Goal: Information Seeking & Learning: Learn about a topic

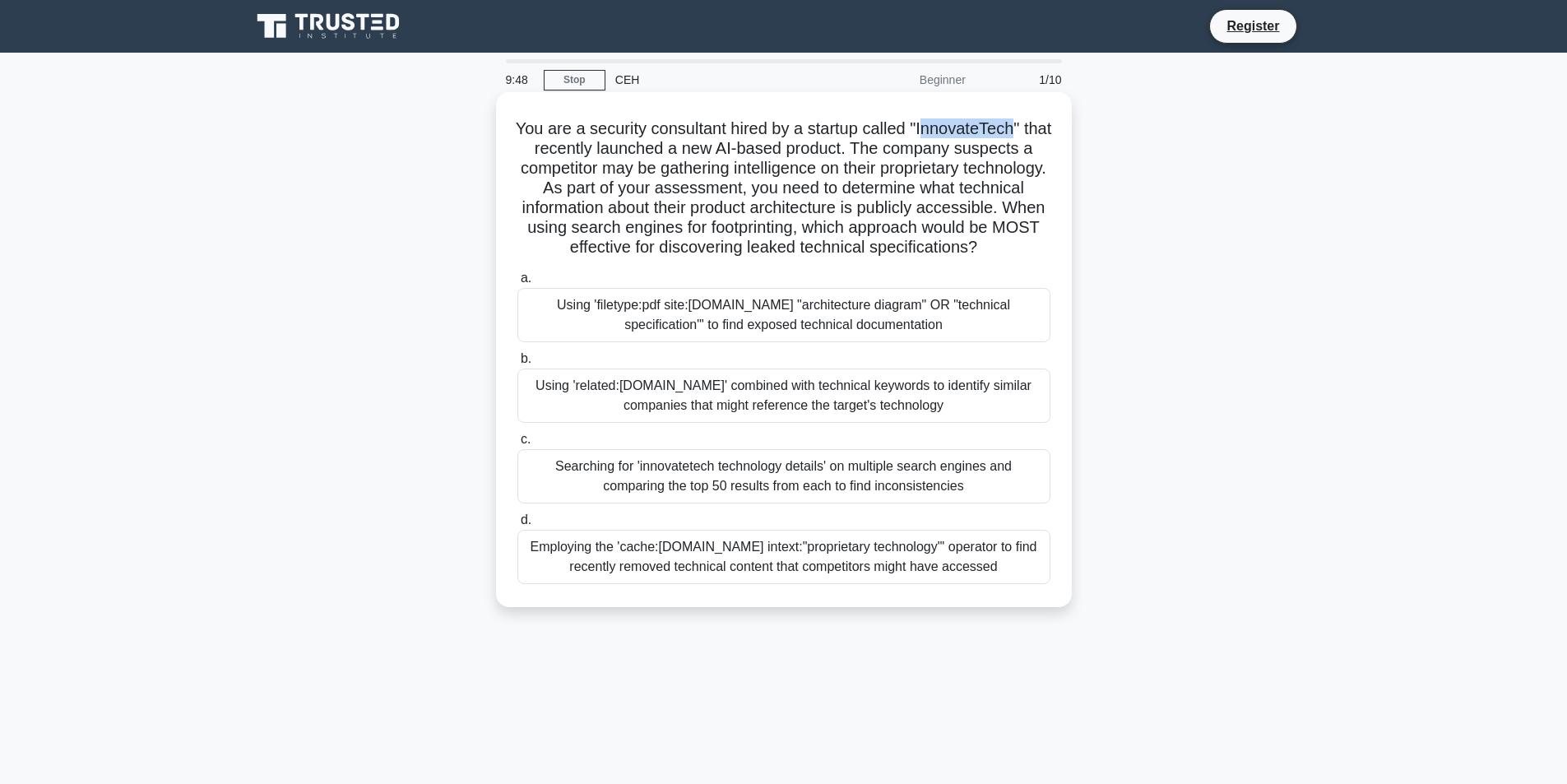
drag, startPoint x: 941, startPoint y: 131, endPoint x: 1032, endPoint y: 126, distance: 91.1
click at [1032, 126] on h5 "You are a security consultant hired by a startup called "InnovateTech" that rec…" at bounding box center [784, 188] width 536 height 140
drag, startPoint x: 565, startPoint y: 179, endPoint x: 642, endPoint y: 184, distance: 77.2
click at [642, 184] on h5 "You are a security consultant hired by a startup called "InnovateTech" that rec…" at bounding box center [784, 188] width 536 height 140
drag, startPoint x: 561, startPoint y: 166, endPoint x: 806, endPoint y: 165, distance: 245.0
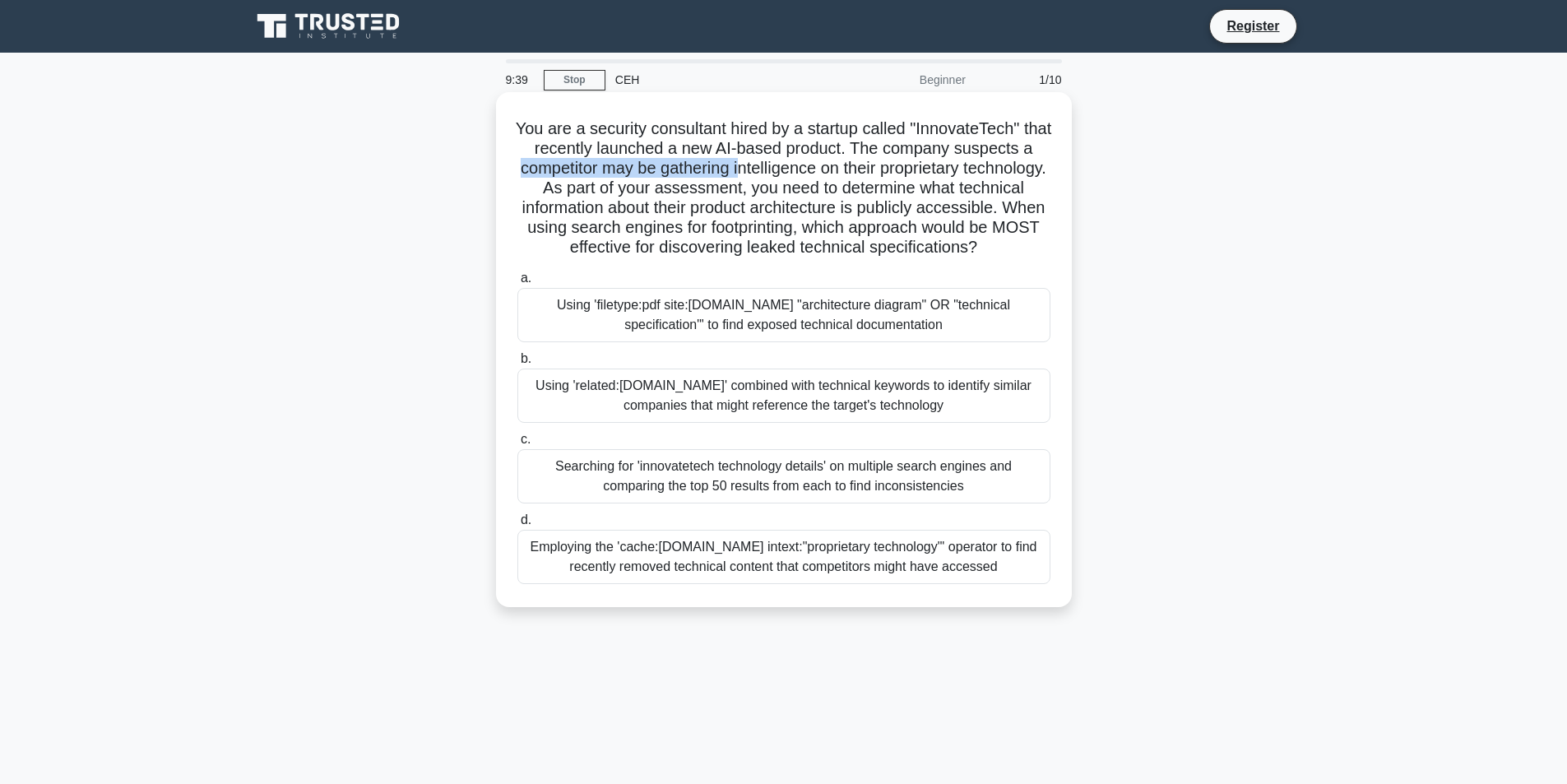
click at [801, 167] on h5 "You are a security consultant hired by a startup called "InnovateTech" that rec…" at bounding box center [784, 188] width 536 height 140
click at [878, 177] on h5 "You are a security consultant hired by a startup called "InnovateTech" that rec…" at bounding box center [784, 188] width 536 height 140
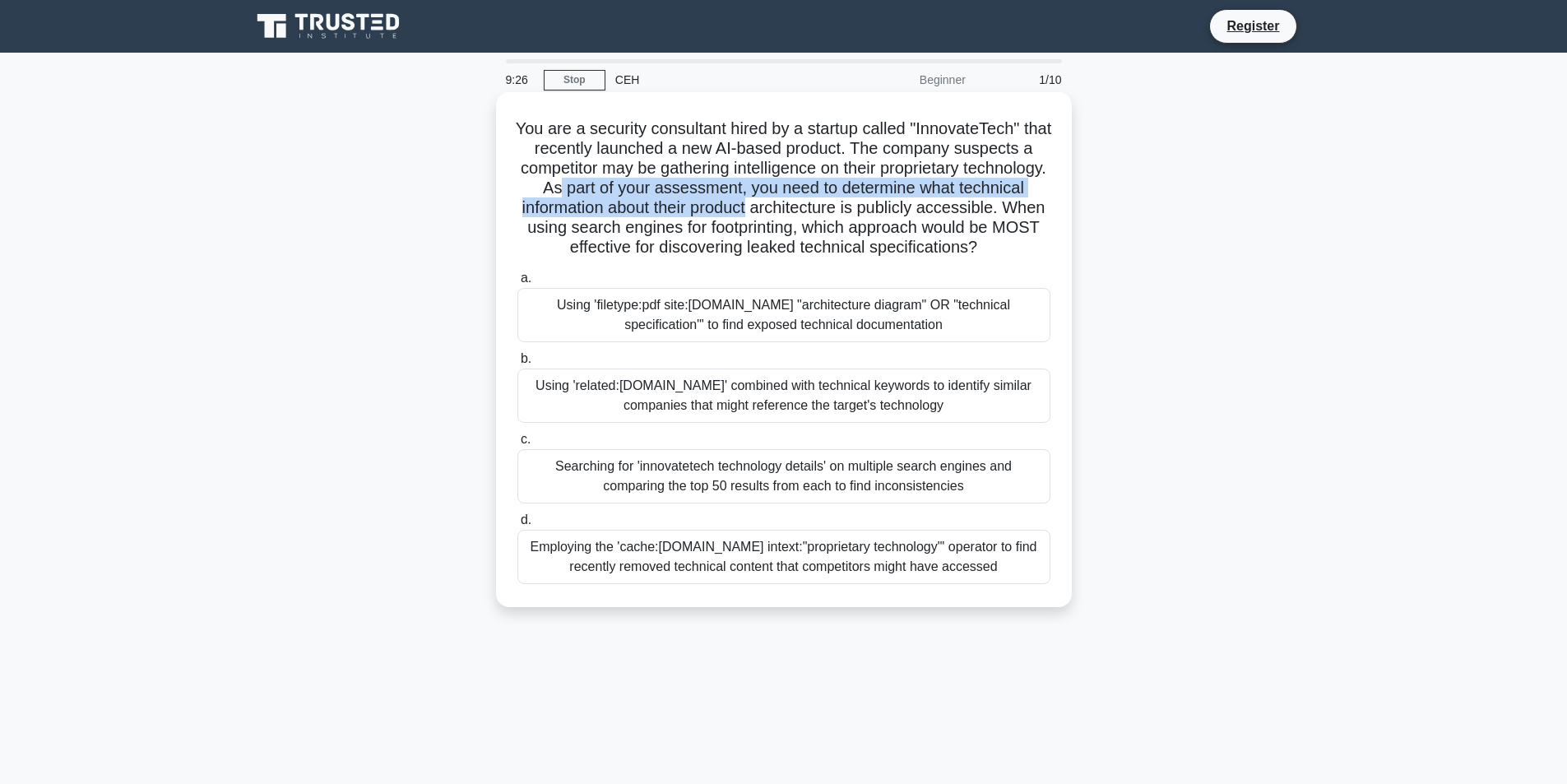
drag, startPoint x: 649, startPoint y: 192, endPoint x: 851, endPoint y: 205, distance: 202.4
click at [851, 205] on h5 "You are a security consultant hired by a startup called "InnovateTech" that rec…" at bounding box center [784, 188] width 536 height 140
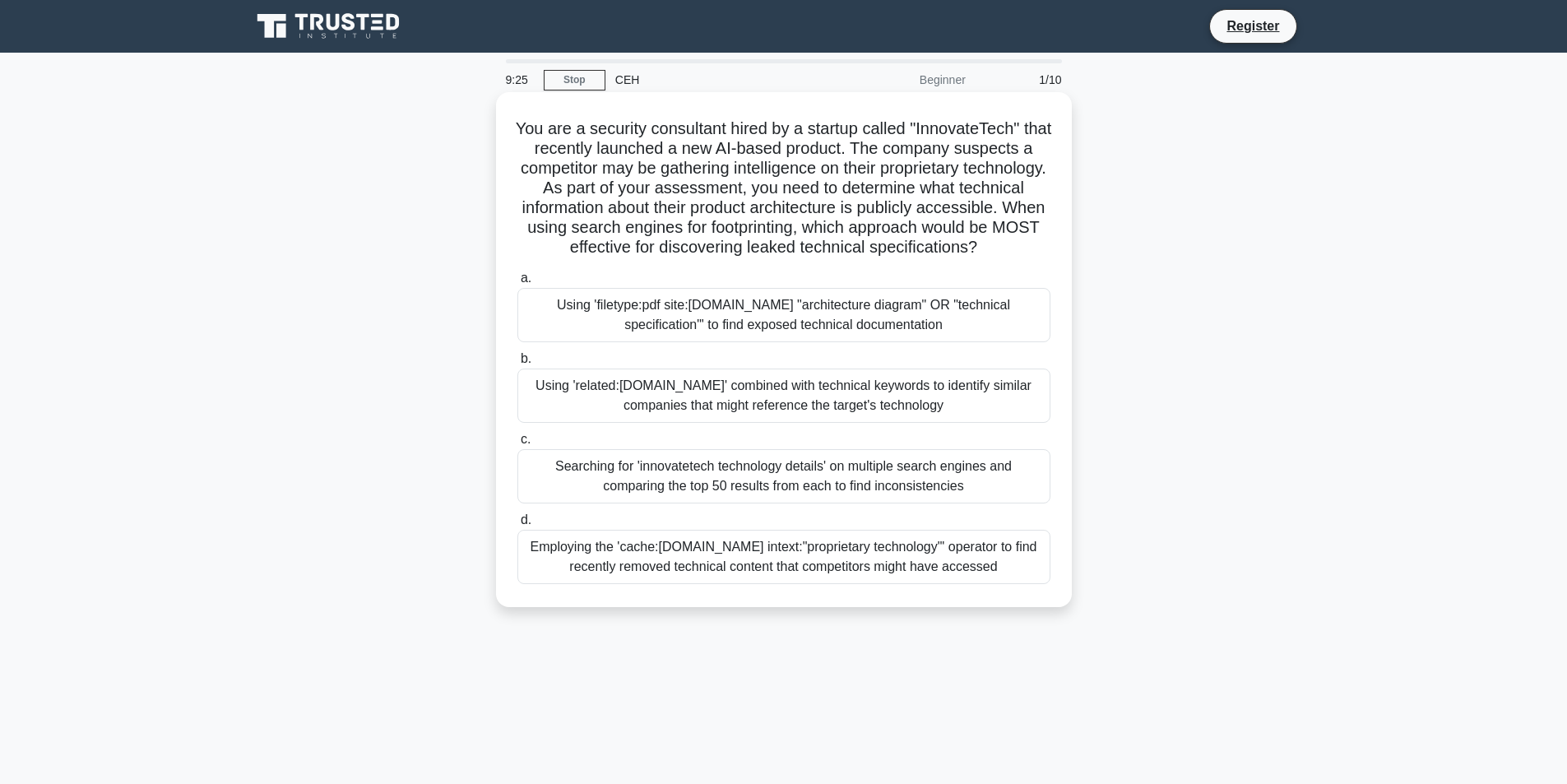
click at [858, 222] on h5 "You are a security consultant hired by a startup called "InnovateTech" that rec…" at bounding box center [784, 188] width 536 height 140
click at [697, 337] on div "Using 'filetype:pdf site:innovatetech.com "architecture diagram" OR "technical …" at bounding box center [784, 315] width 533 height 54
click at [518, 284] on input "a. Using 'filetype:pdf site:innovatetech.com "architecture diagram" OR "technic…" at bounding box center [518, 278] width 0 height 11
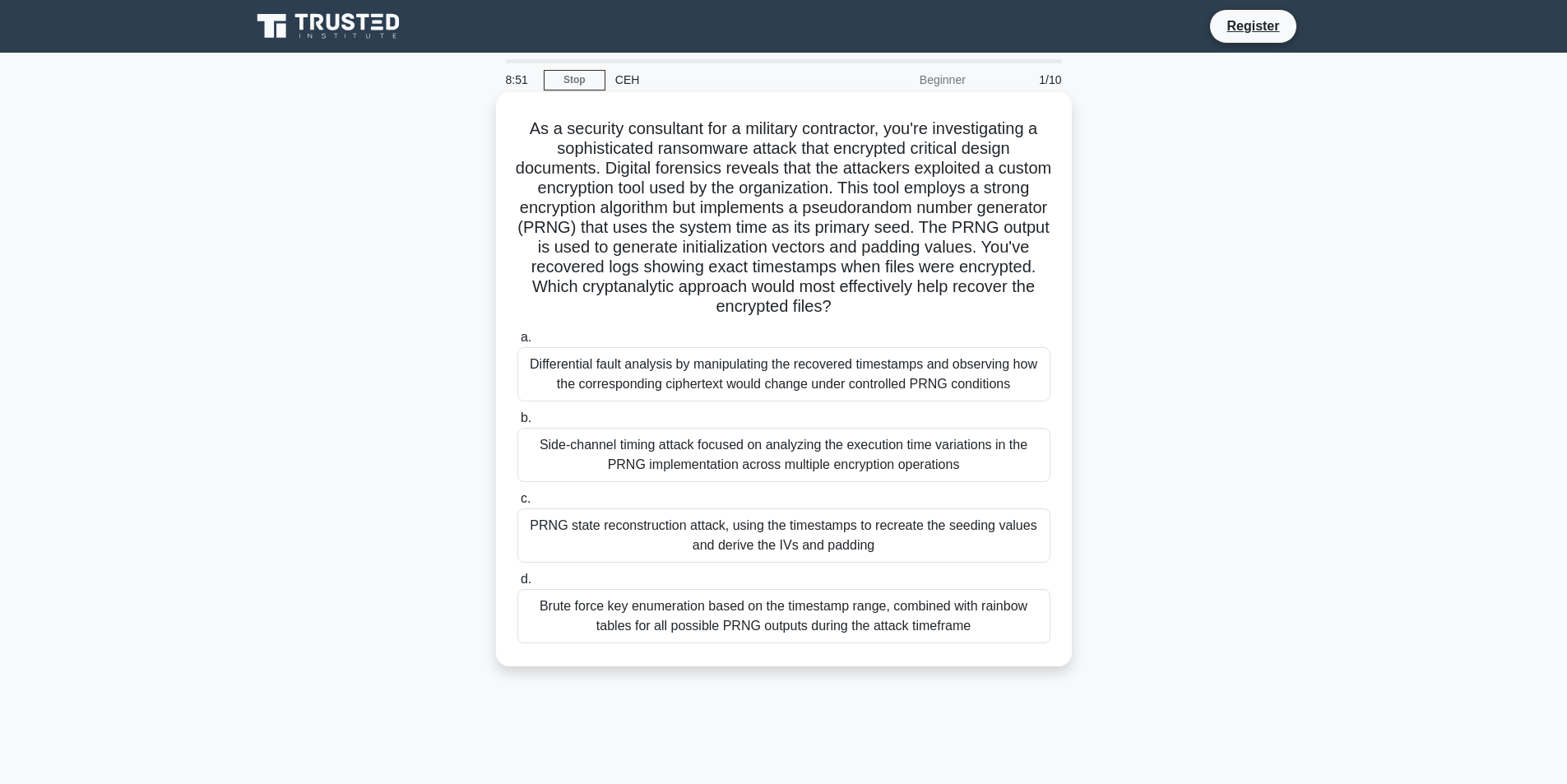
drag, startPoint x: 696, startPoint y: 341, endPoint x: 691, endPoint y: 354, distance: 13.9
click at [696, 342] on label "a. Differential fault analysis by manipulating the recovered timestamps and obs…" at bounding box center [784, 364] width 533 height 74
click at [518, 342] on input "a. Differential fault analysis by manipulating the recovered timestamps and obs…" at bounding box center [518, 337] width 0 height 11
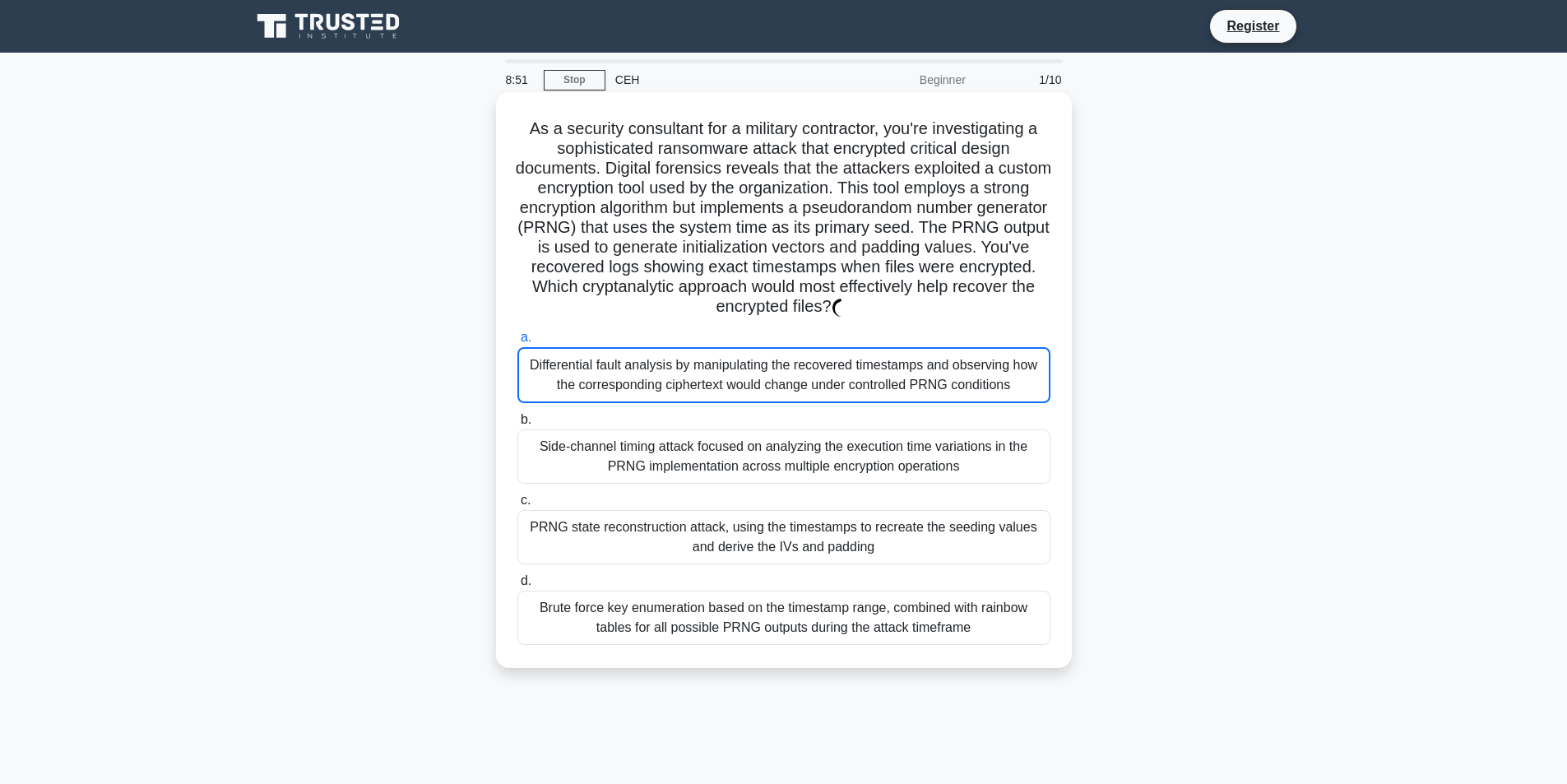
click at [690, 374] on div "Differential fault analysis by manipulating the recovered timestamps and observ…" at bounding box center [784, 375] width 533 height 56
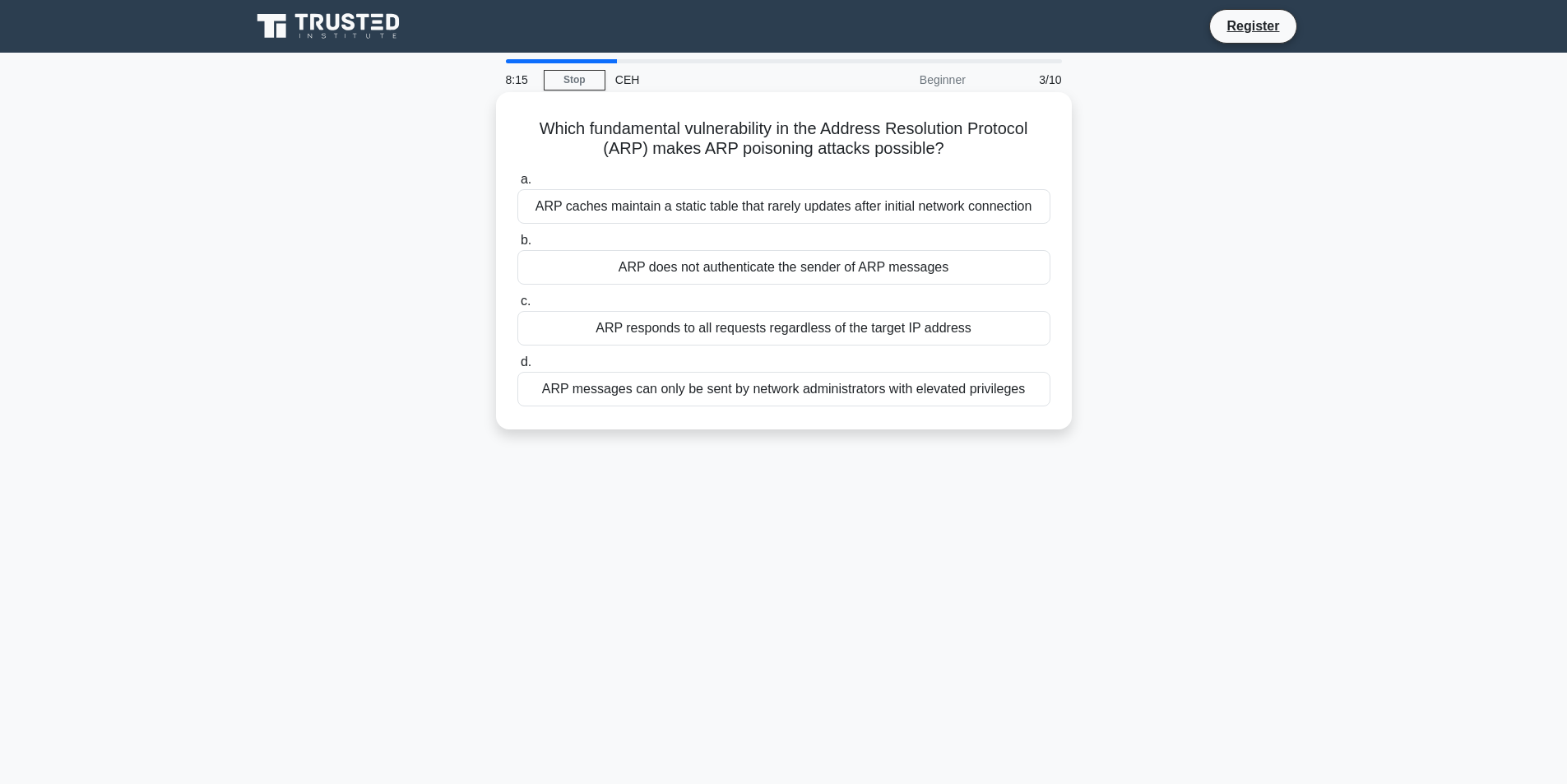
click at [817, 274] on div "ARP does not authenticate the sender of ARP messages" at bounding box center [784, 267] width 533 height 35
click at [518, 246] on input "b. ARP does not authenticate the sender of ARP messages" at bounding box center [518, 241] width 0 height 11
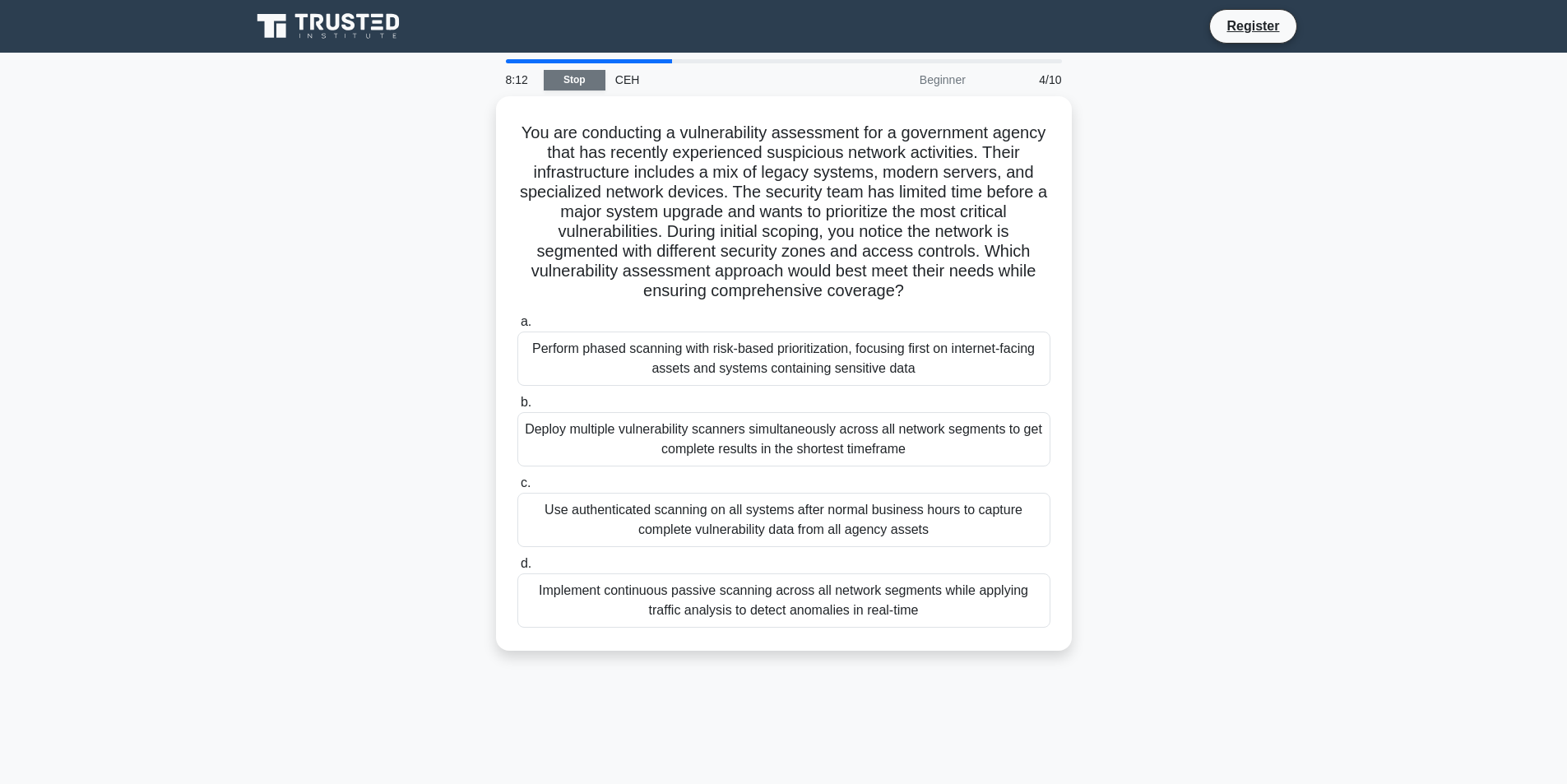
click at [568, 88] on link "Stop" at bounding box center [574, 79] width 62 height 21
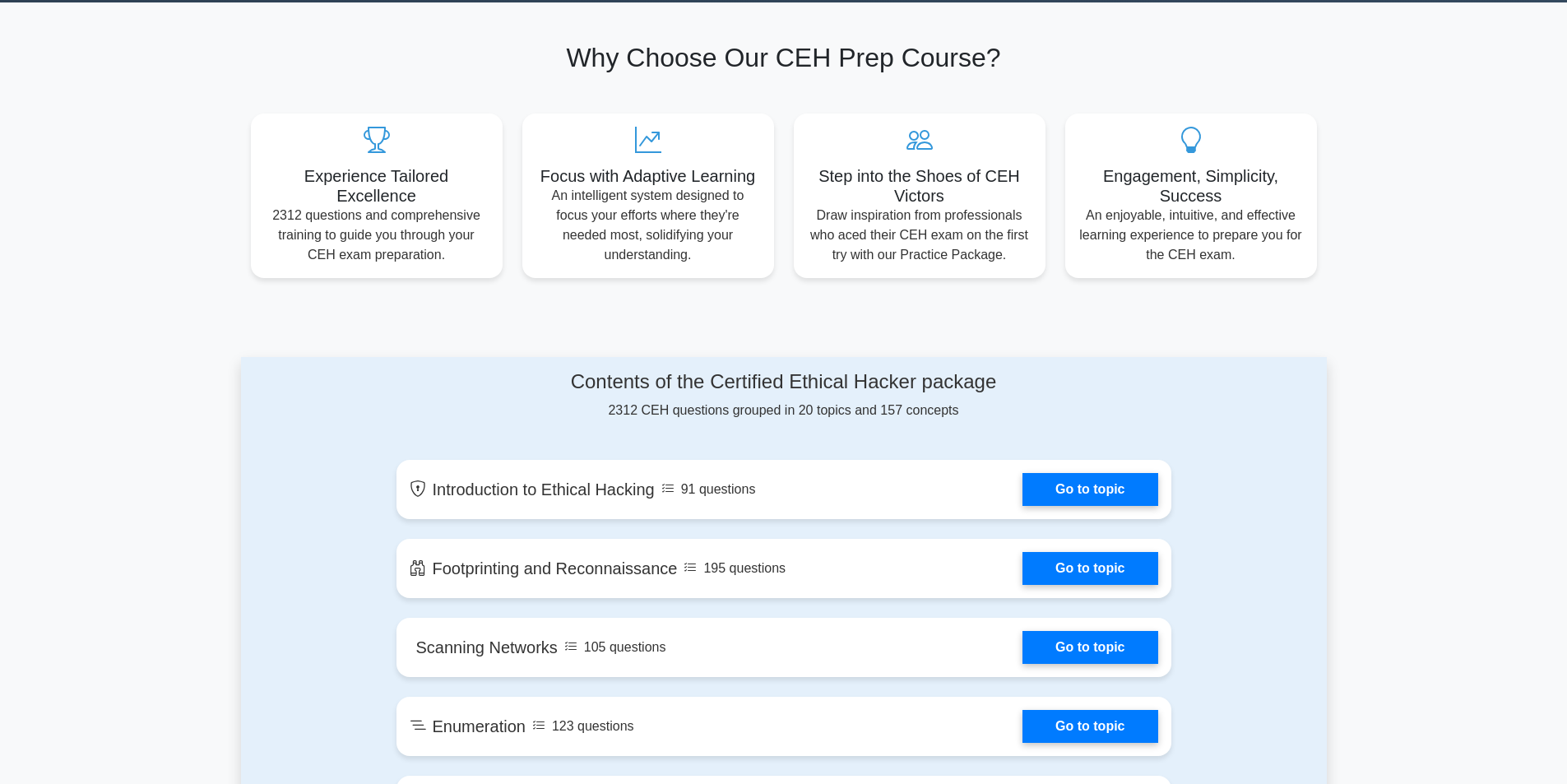
scroll to position [575, 0]
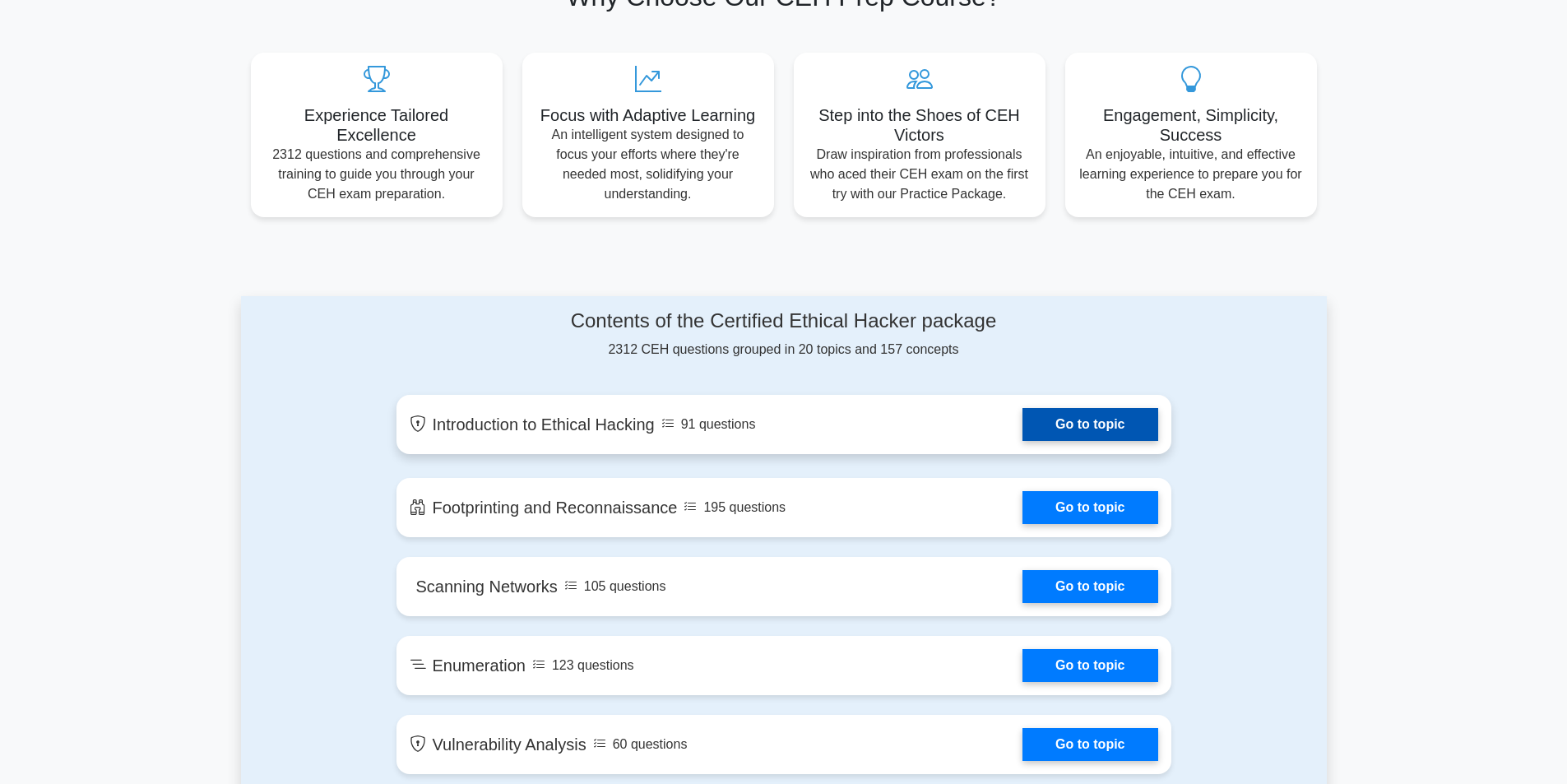
click at [1097, 427] on link "Go to topic" at bounding box center [1090, 424] width 135 height 33
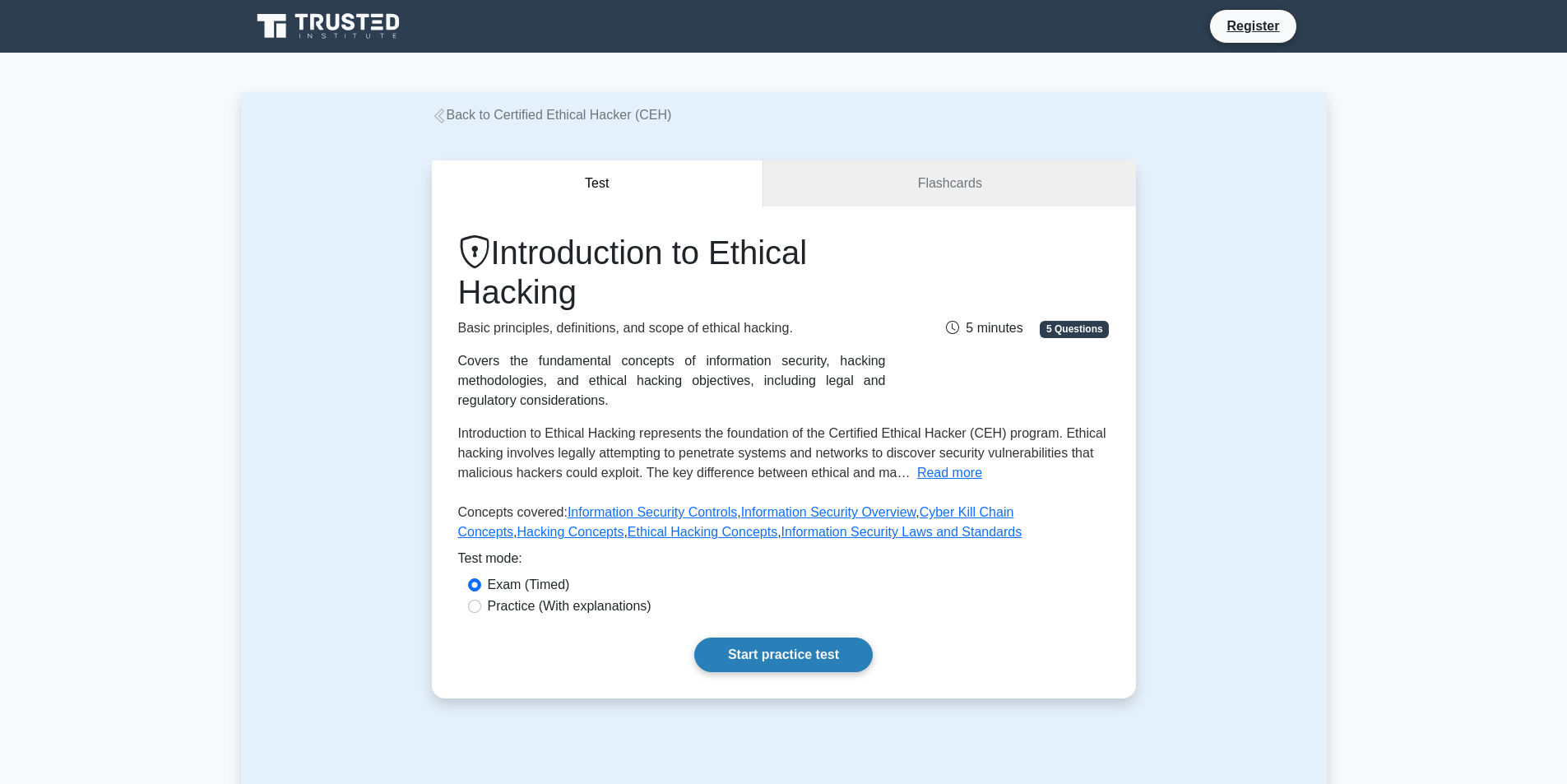
click at [821, 658] on link "Start practice test" at bounding box center [784, 655] width 178 height 35
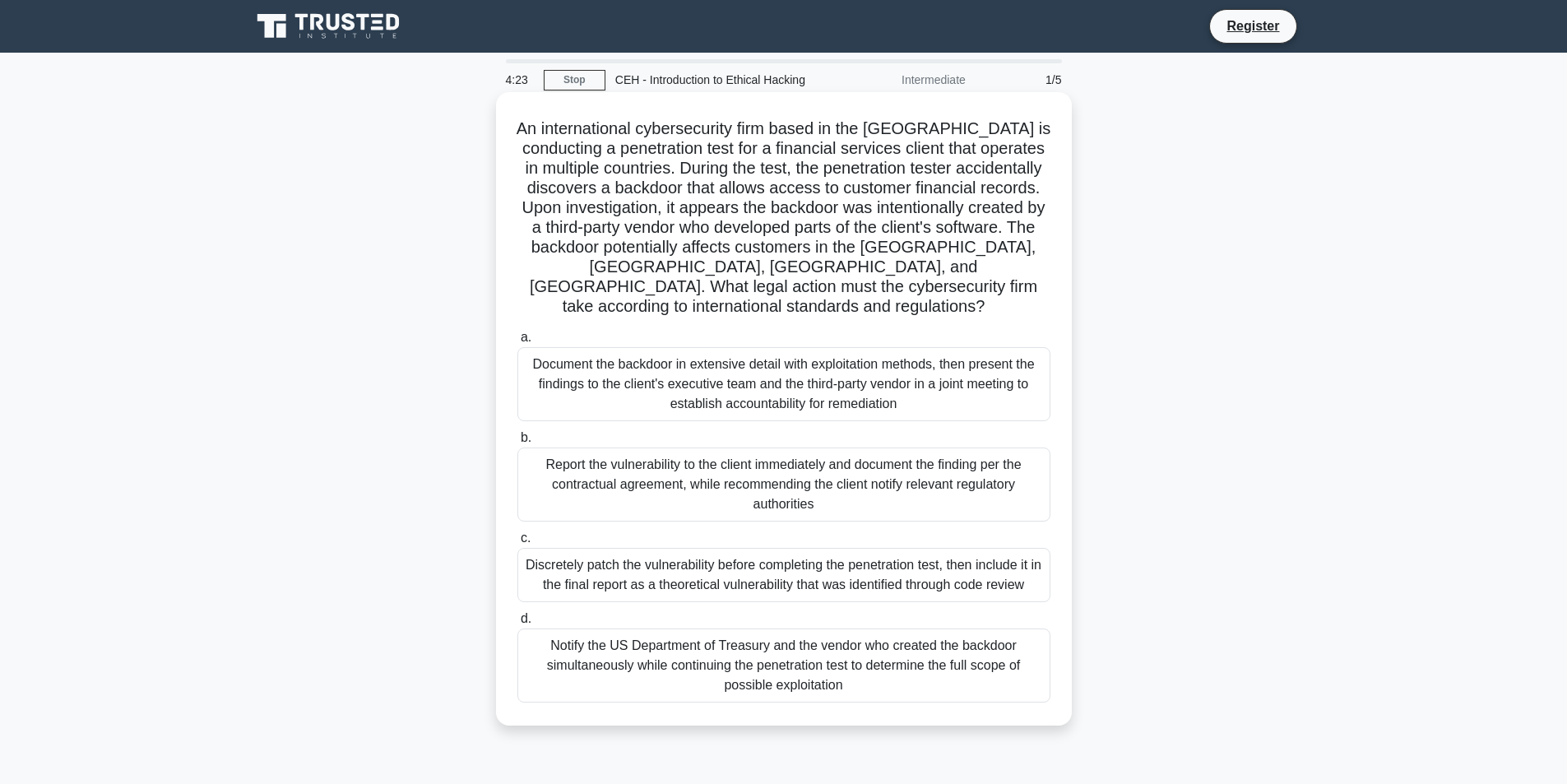
click at [710, 362] on div "Document the backdoor in extensive detail with exploitation methods, then prese…" at bounding box center [784, 384] width 533 height 74
click at [576, 448] on div "Report the vulnerability to the client immediately and document the finding per…" at bounding box center [784, 484] width 533 height 74
click at [518, 440] on input "b. Report the vulnerability to the client immediately and document the finding …" at bounding box center [518, 438] width 0 height 11
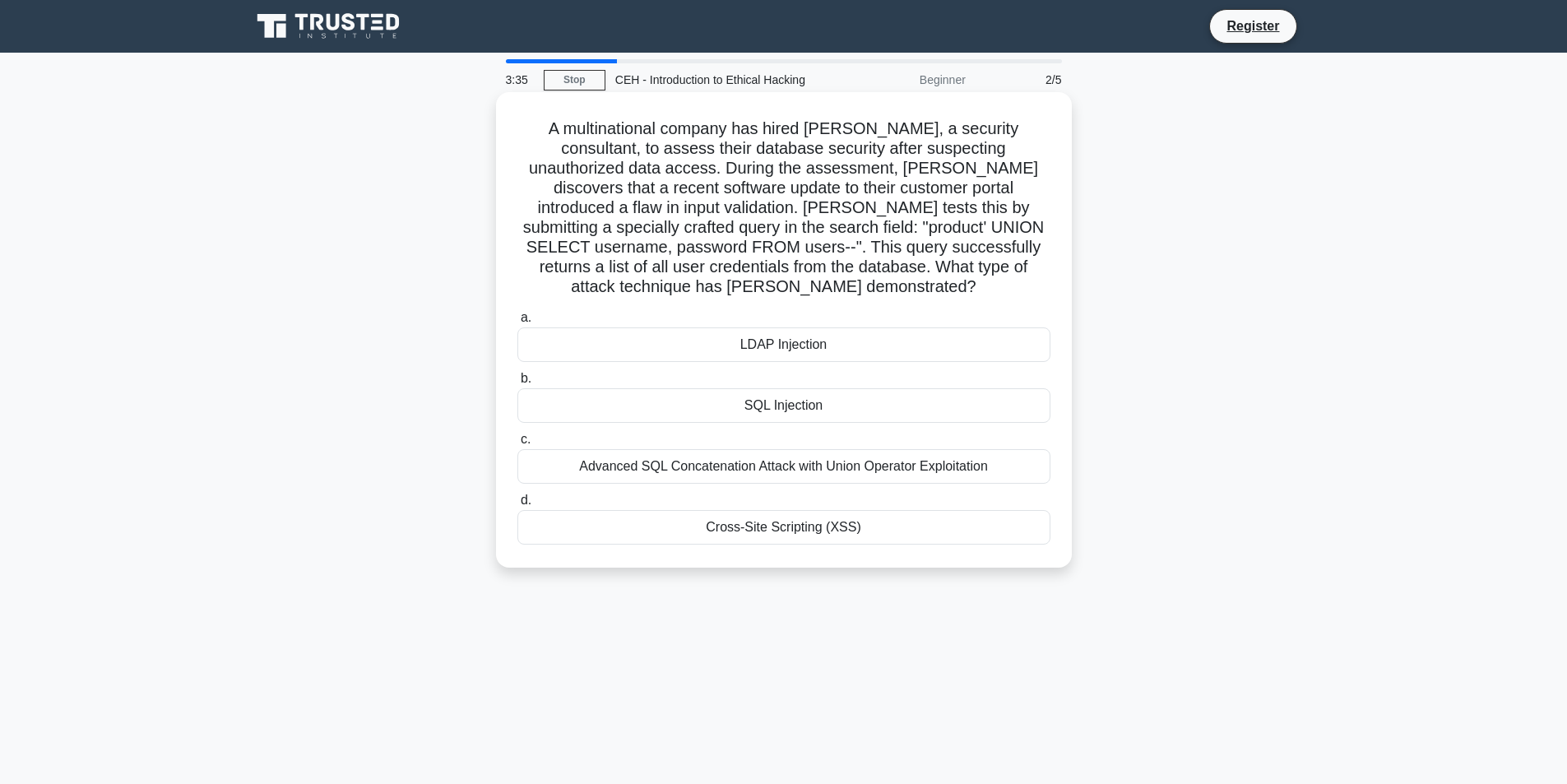
click at [821, 397] on div "SQL Injection" at bounding box center [784, 405] width 533 height 35
click at [518, 384] on input "b. SQL Injection" at bounding box center [518, 379] width 0 height 11
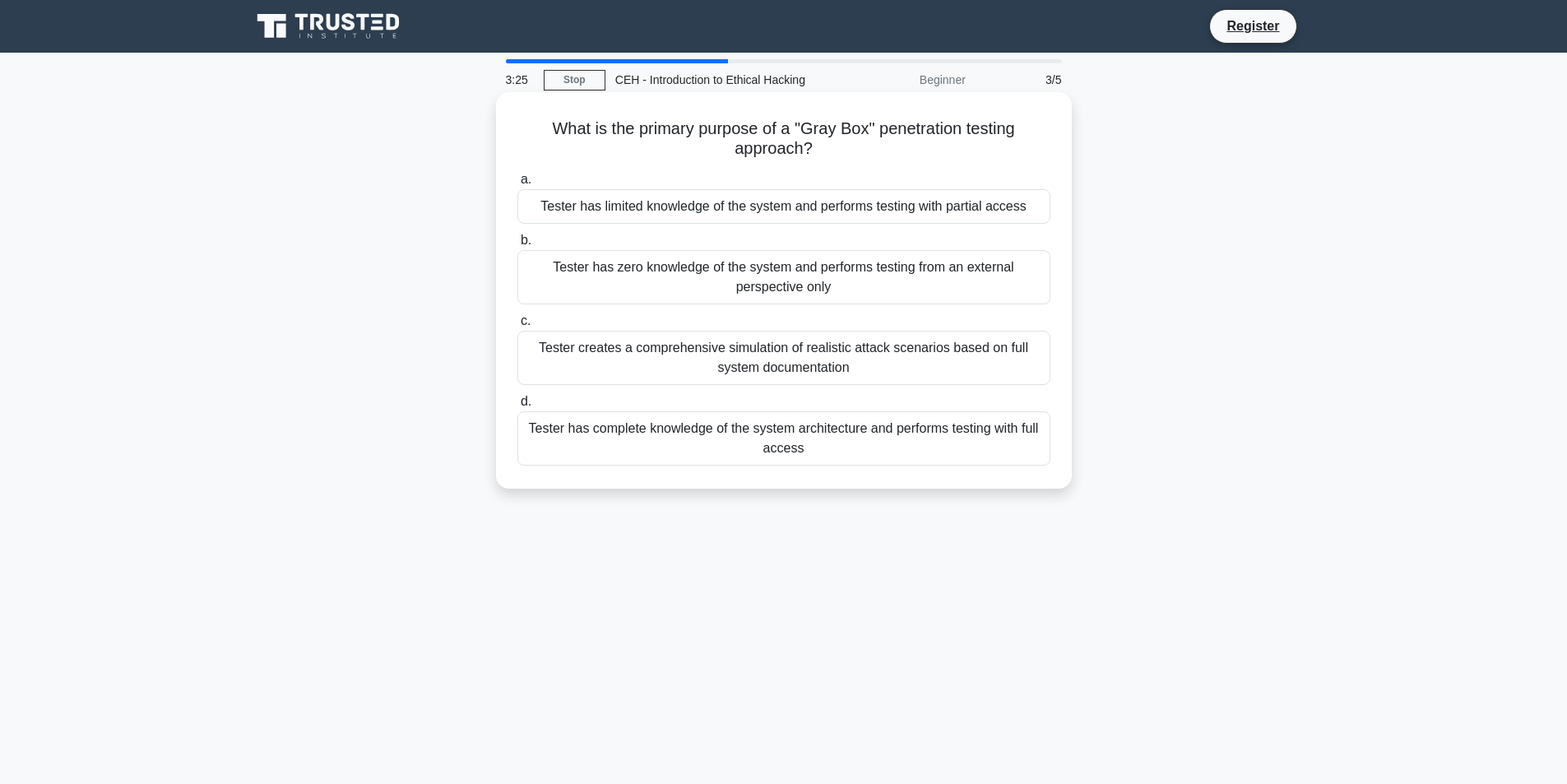
click at [713, 207] on div "Tester has limited knowledge of the system and performs testing with partial ac…" at bounding box center [784, 206] width 533 height 35
click at [518, 185] on input "a. Tester has limited knowledge of the system and performs testing with partial…" at bounding box center [518, 179] width 0 height 11
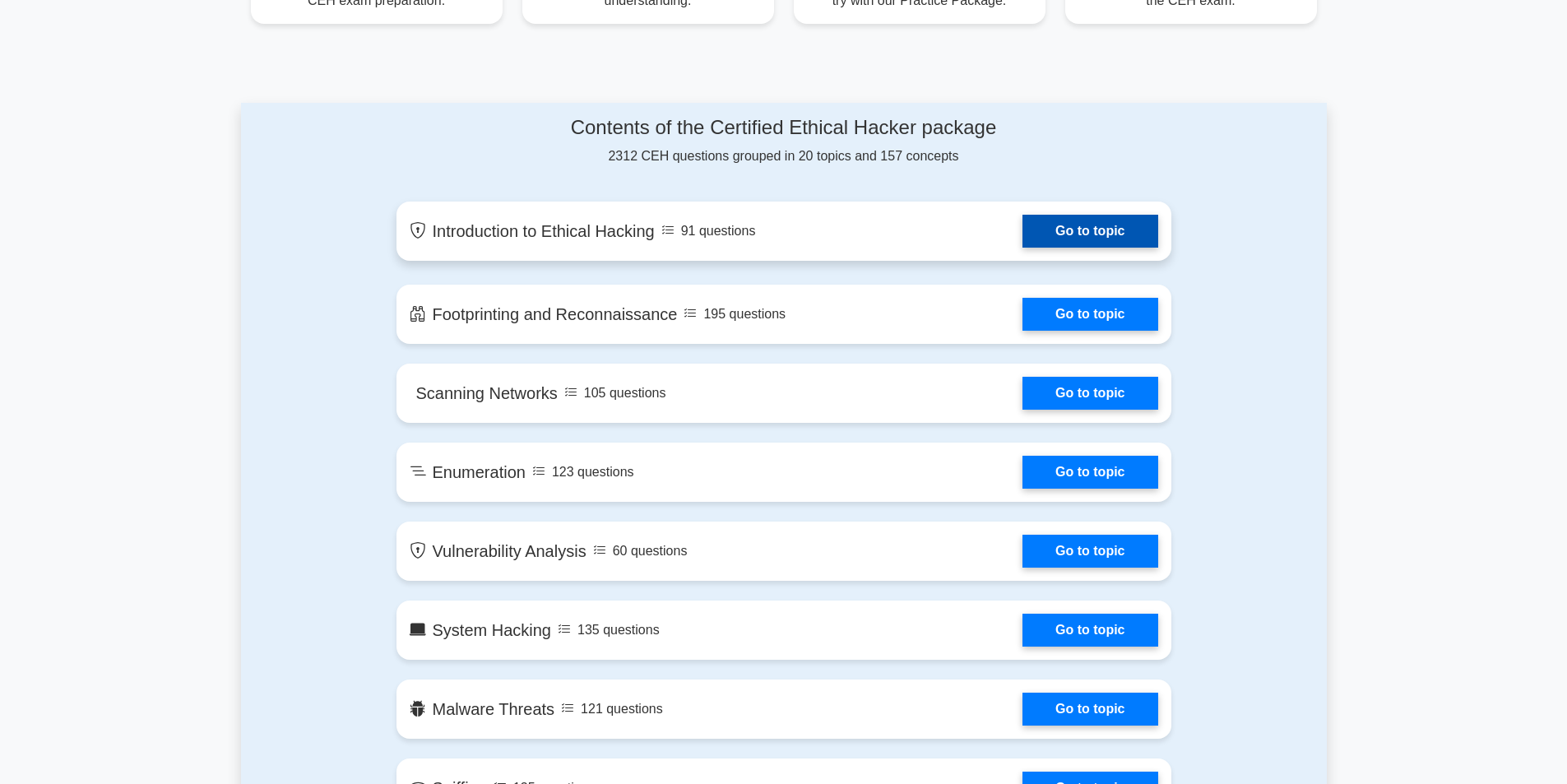
scroll to position [822, 0]
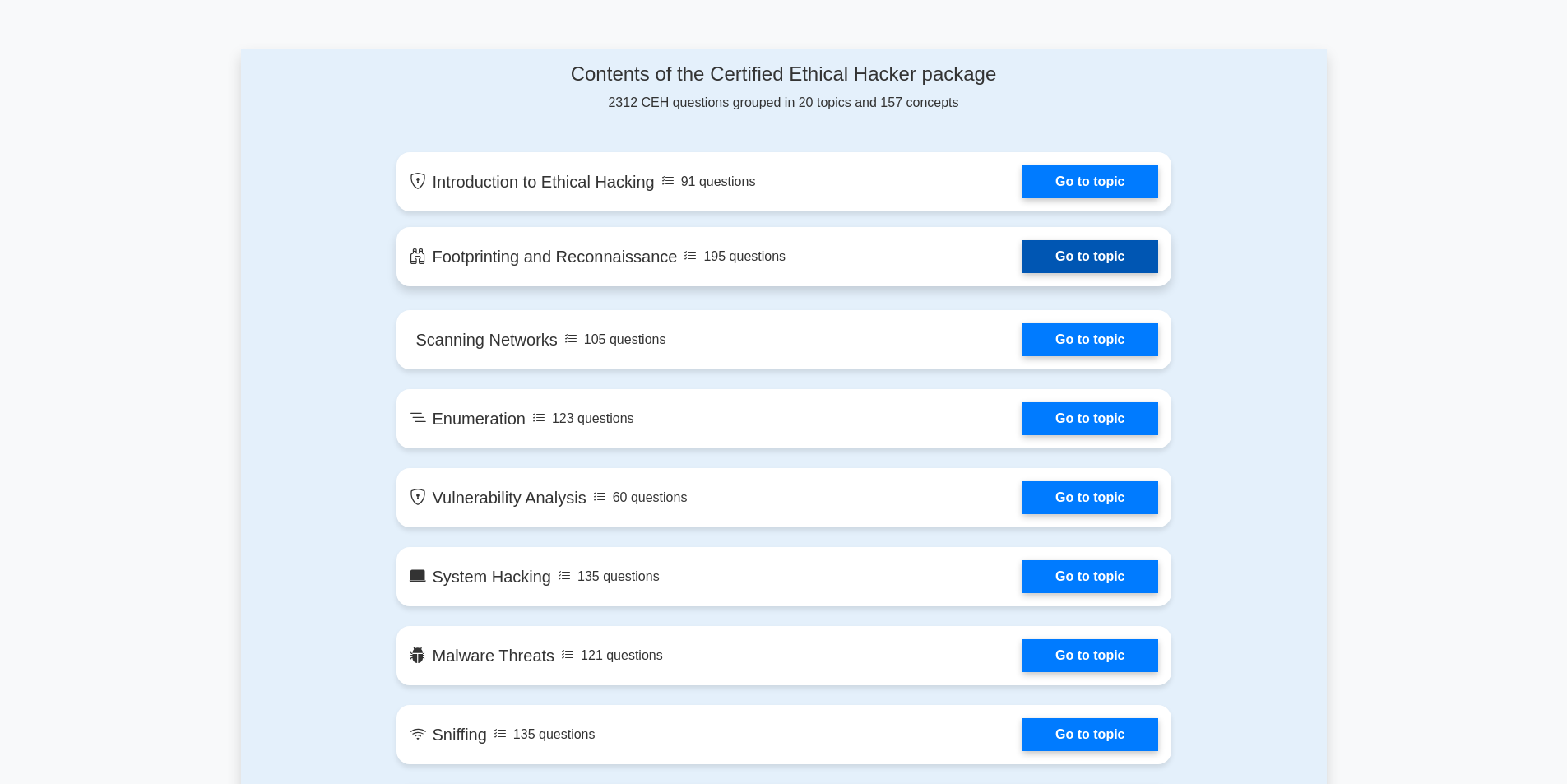
click at [1090, 249] on link "Go to topic" at bounding box center [1090, 256] width 135 height 33
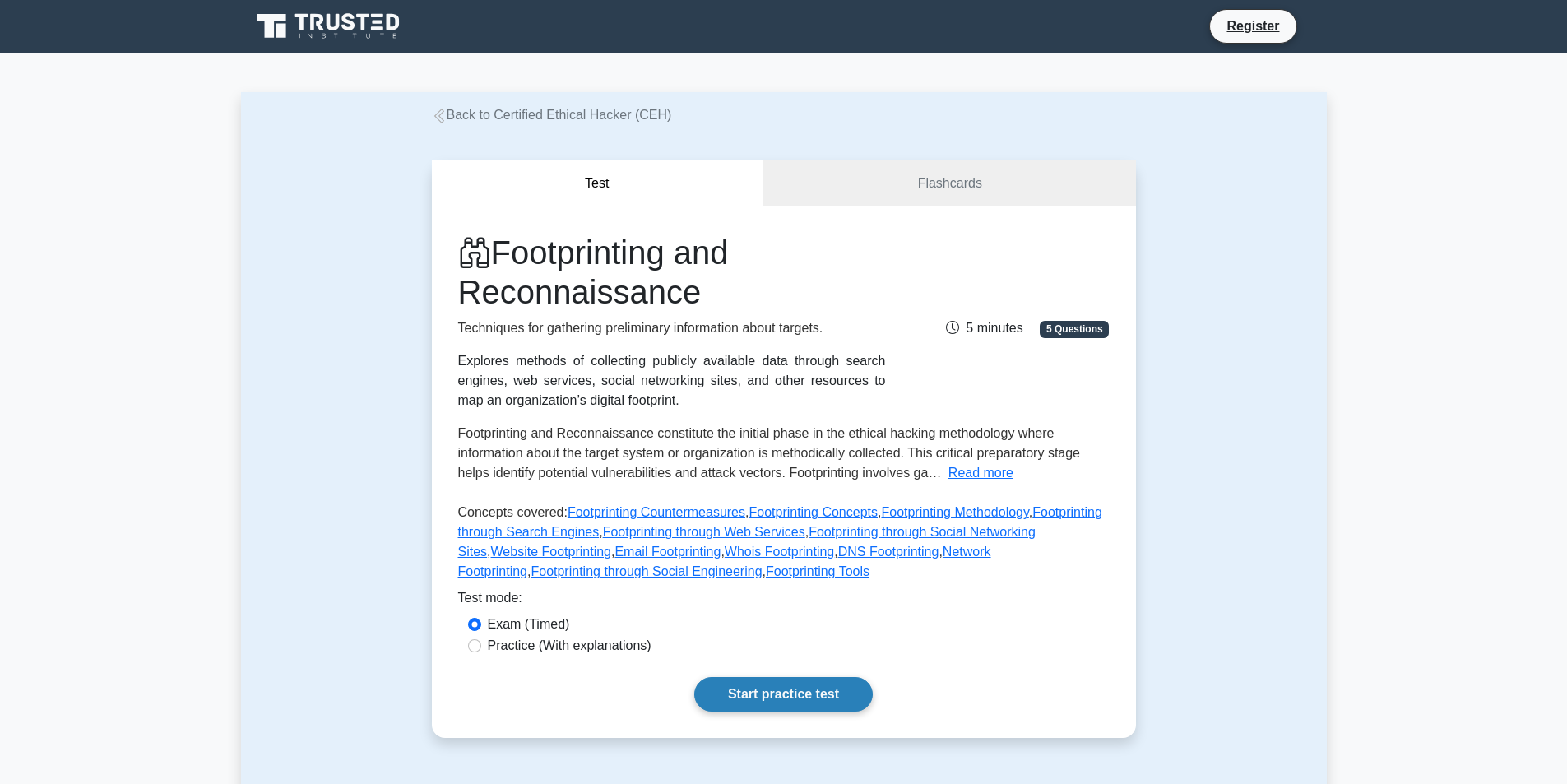
click at [821, 701] on link "Start practice test" at bounding box center [784, 694] width 178 height 35
click at [800, 685] on link "Start practice test" at bounding box center [784, 694] width 178 height 35
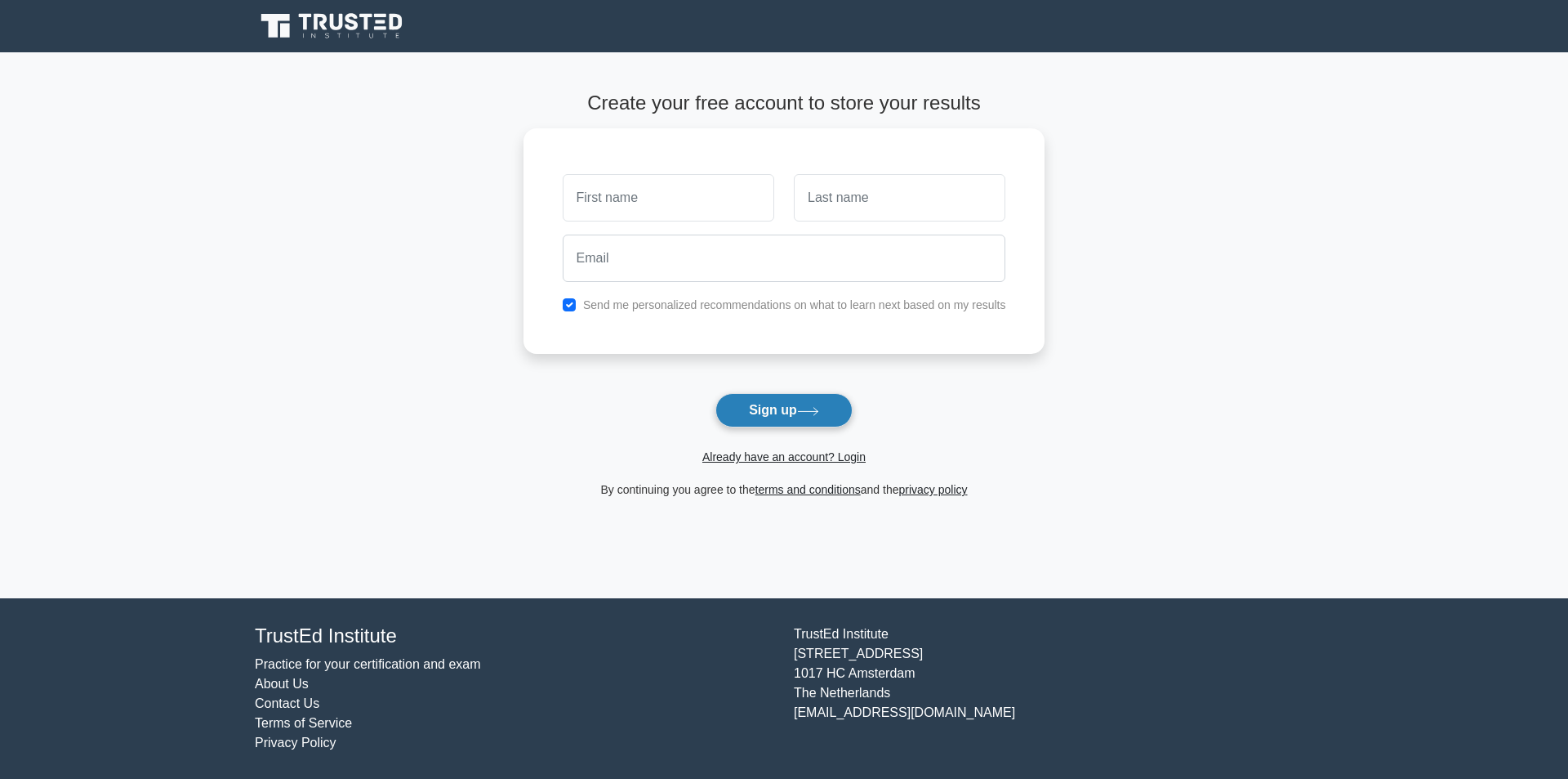
click at [780, 412] on button "Sign up" at bounding box center [784, 409] width 137 height 35
click at [611, 181] on input "text" at bounding box center [668, 193] width 212 height 47
type input "KHAN"
click at [716, 393] on button "Sign up" at bounding box center [784, 409] width 137 height 35
type input "JAN"
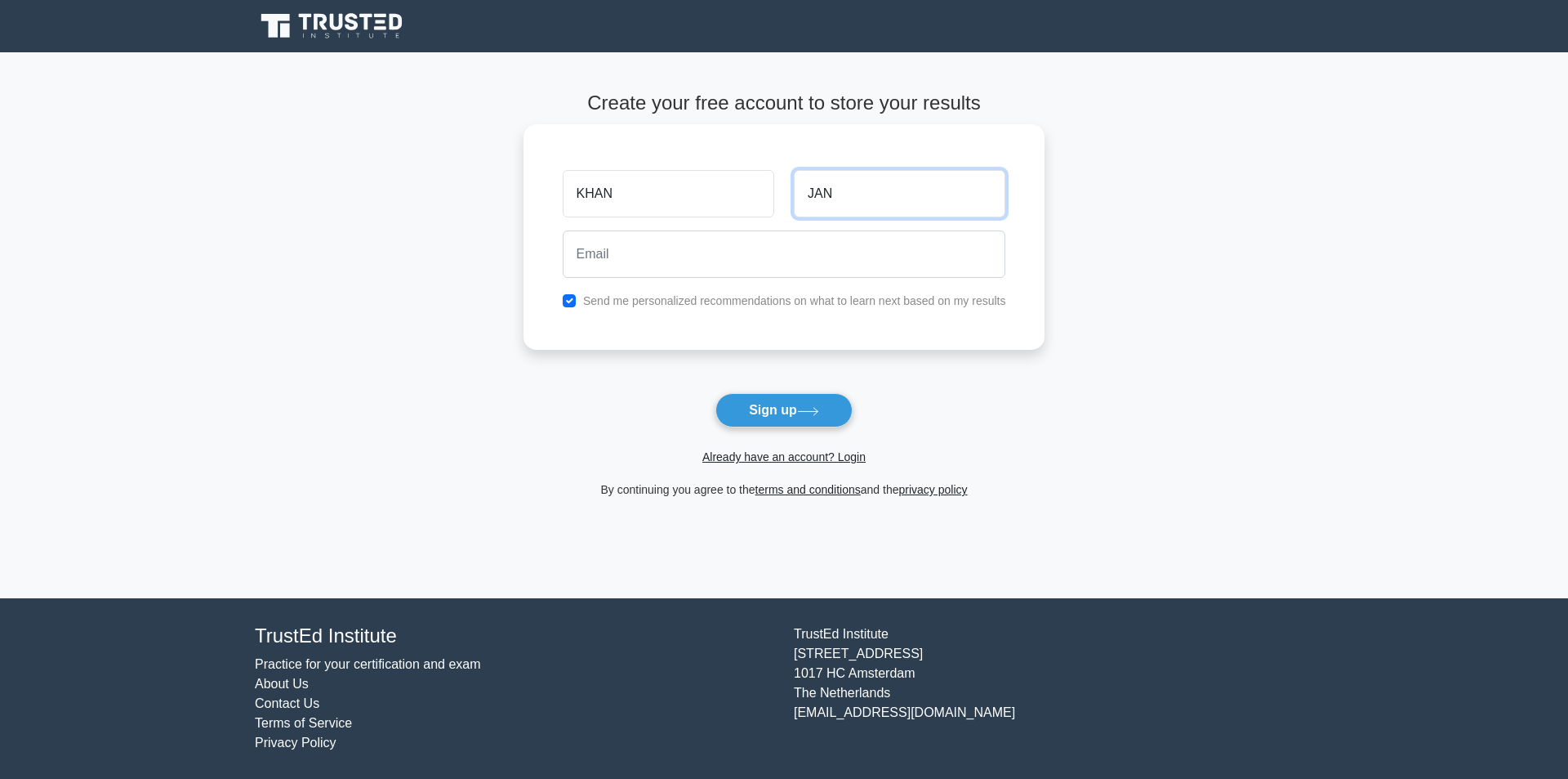
click at [716, 393] on button "Sign up" at bounding box center [784, 409] width 137 height 35
drag, startPoint x: 1193, startPoint y: 75, endPoint x: 997, endPoint y: 58, distance: 196.7
click at [1192, 75] on main "Create your free account to store your results KHAN JAN Send me personalized re…" at bounding box center [784, 325] width 1568 height 546
click at [703, 244] on input "email" at bounding box center [784, 253] width 444 height 47
paste input "fk996786@gmail.com"
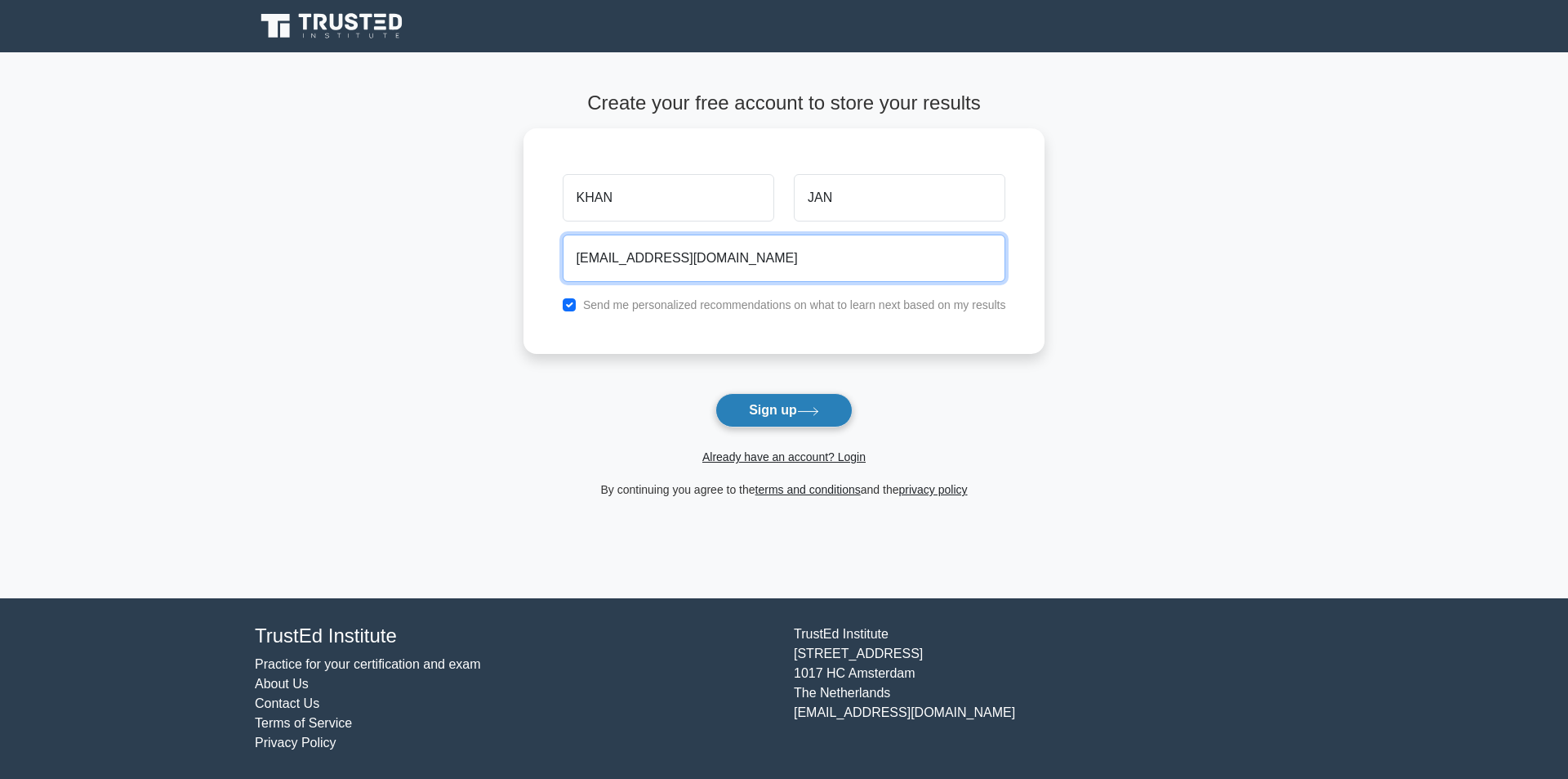
type input "fk996786@gmail.com"
click at [782, 408] on button "Sign up" at bounding box center [784, 409] width 137 height 35
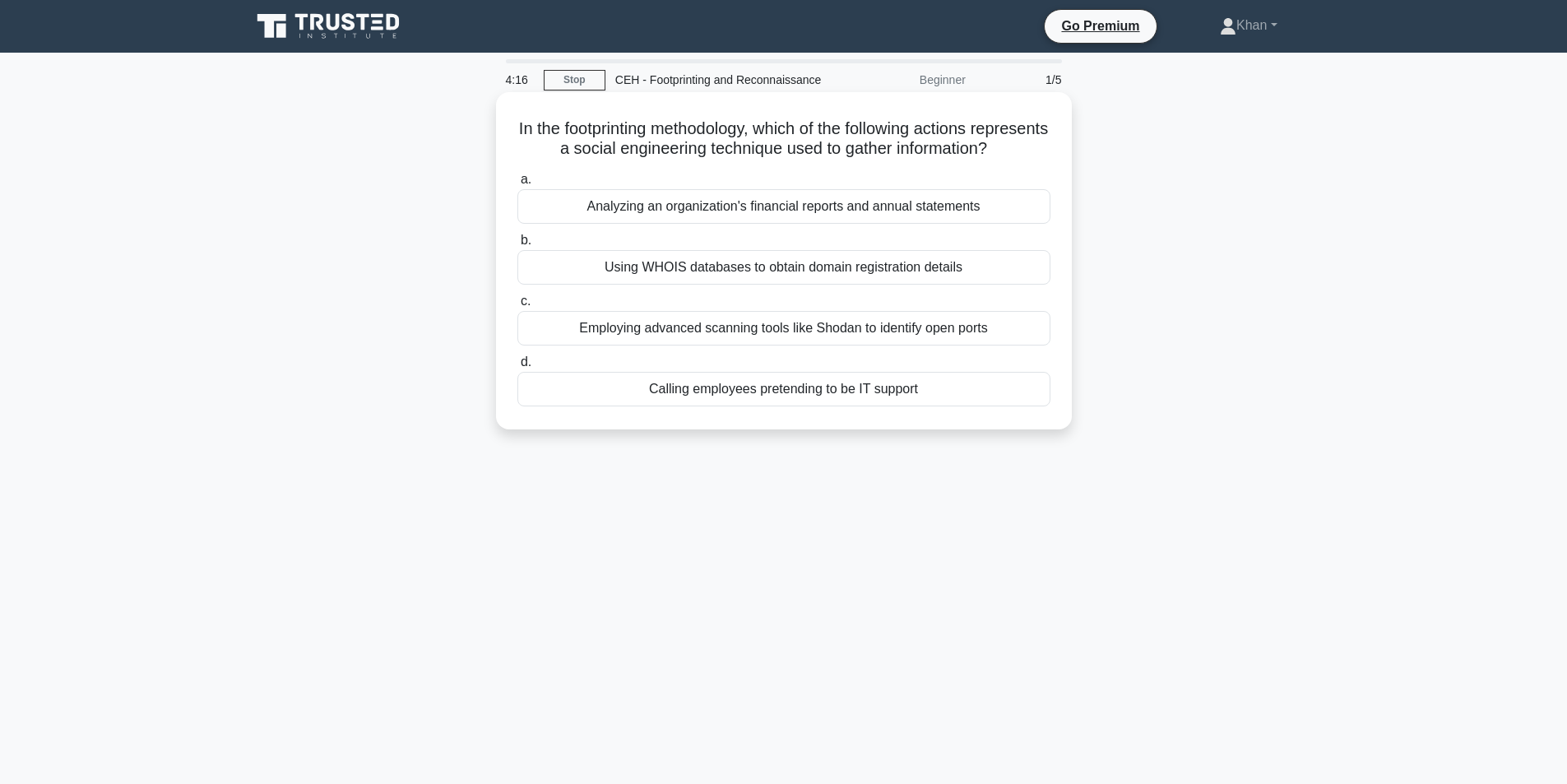
click at [738, 406] on div "Calling employees pretending to be IT support" at bounding box center [784, 389] width 533 height 35
click at [518, 367] on input "d. Calling employees pretending to be IT support" at bounding box center [518, 362] width 0 height 11
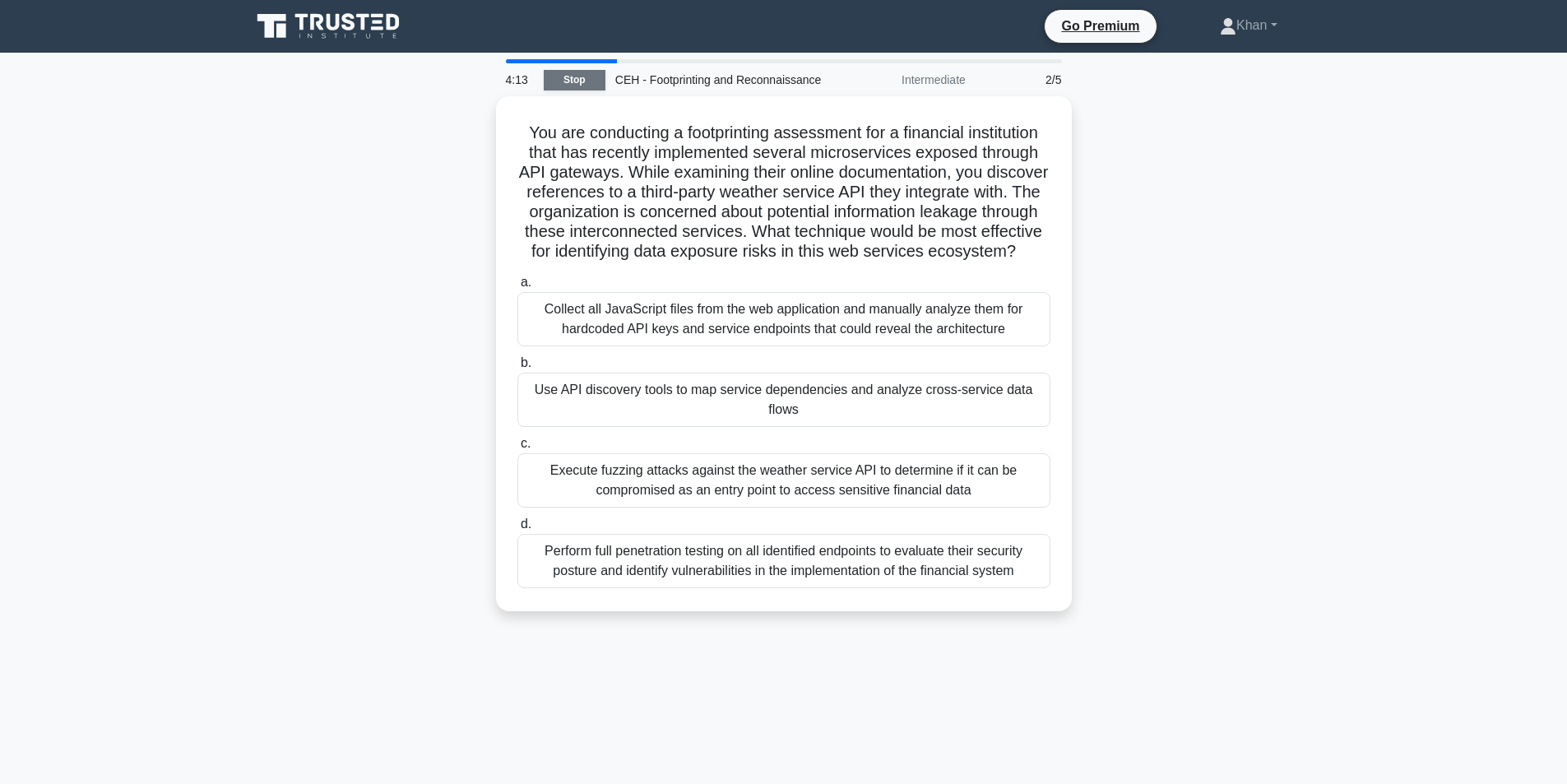
click at [585, 82] on link "Stop" at bounding box center [574, 79] width 62 height 21
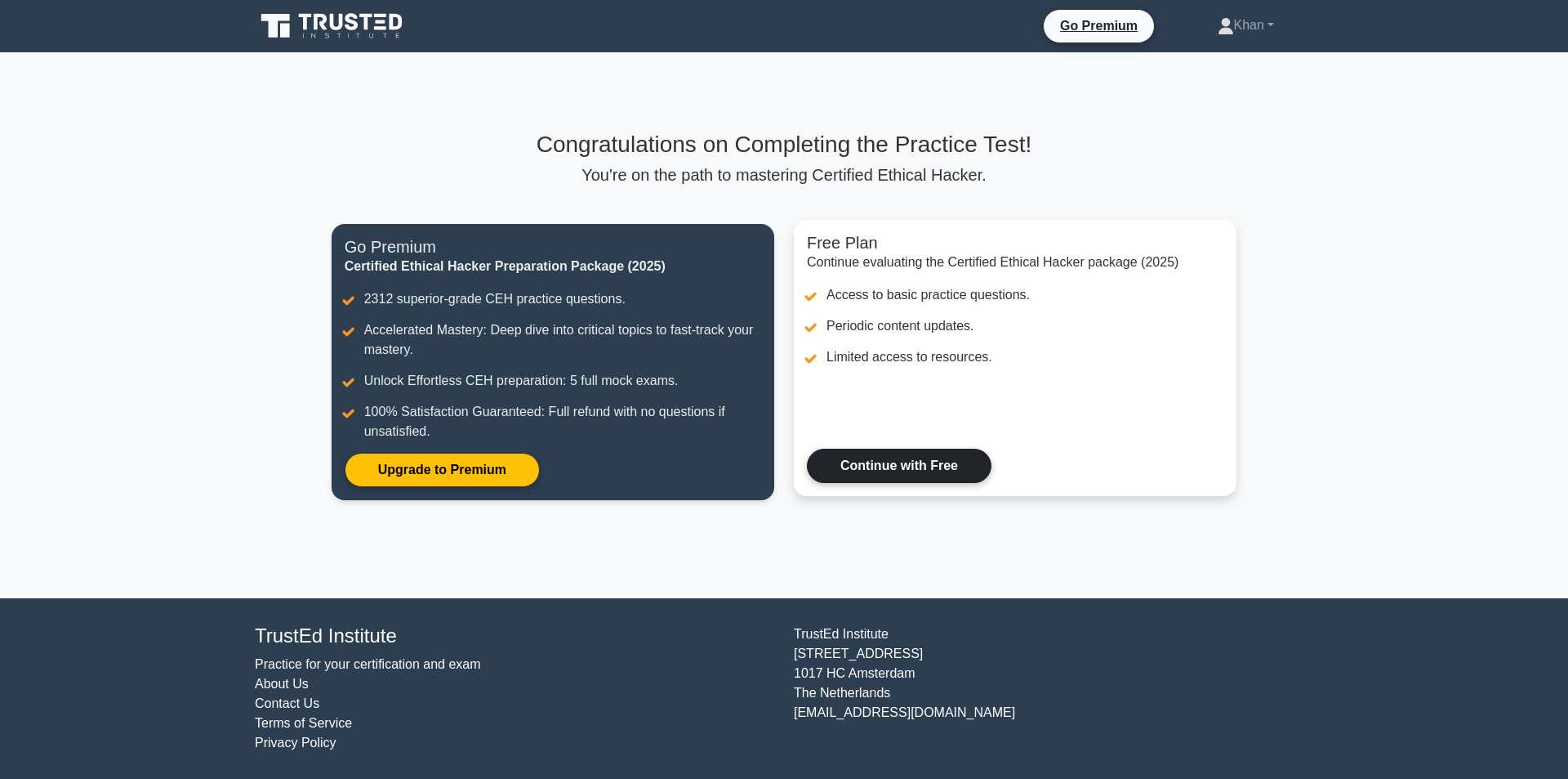
click at [903, 448] on link "Continue with Free" at bounding box center [899, 465] width 184 height 35
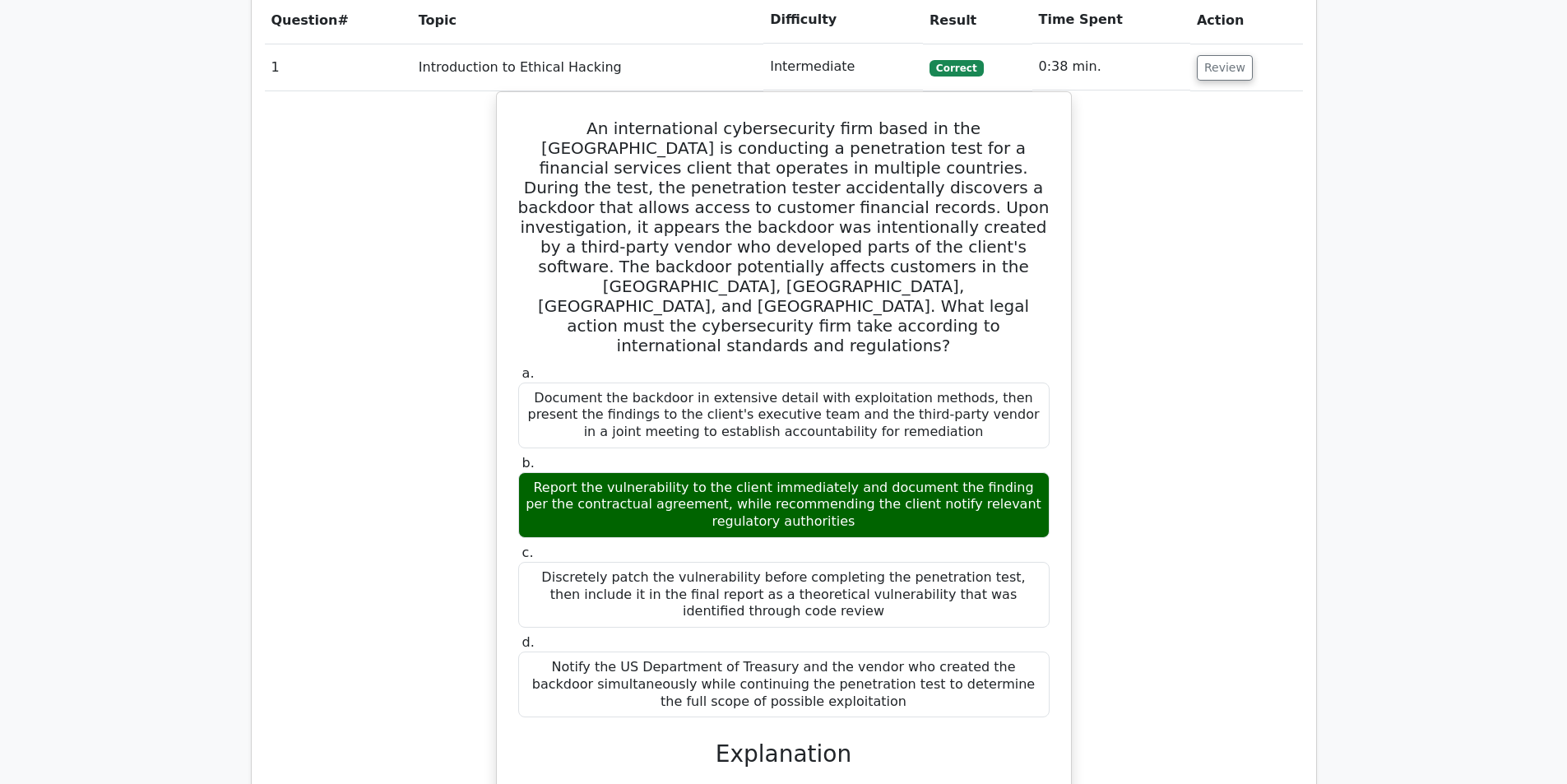
scroll to position [1234, 0]
